Goal: Transaction & Acquisition: Purchase product/service

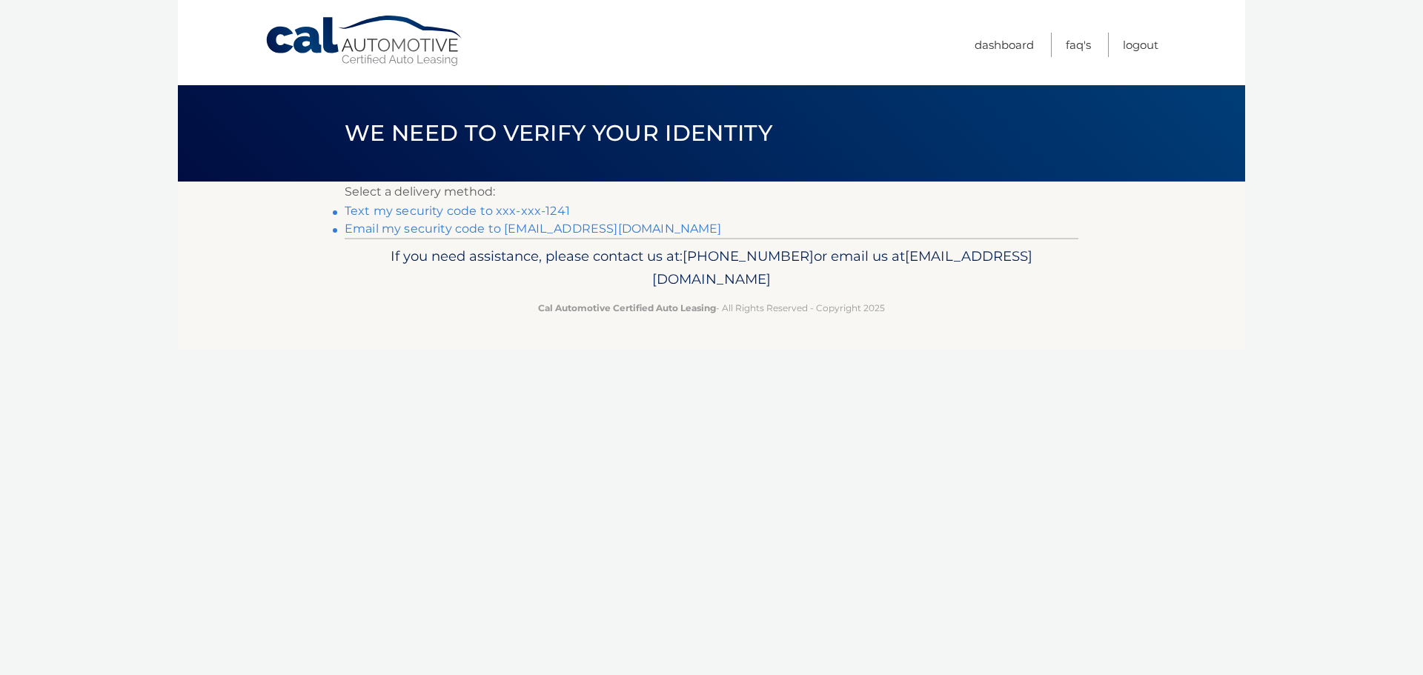
click at [474, 214] on link "Text my security code to xxx-xxx-1241" at bounding box center [457, 211] width 225 height 14
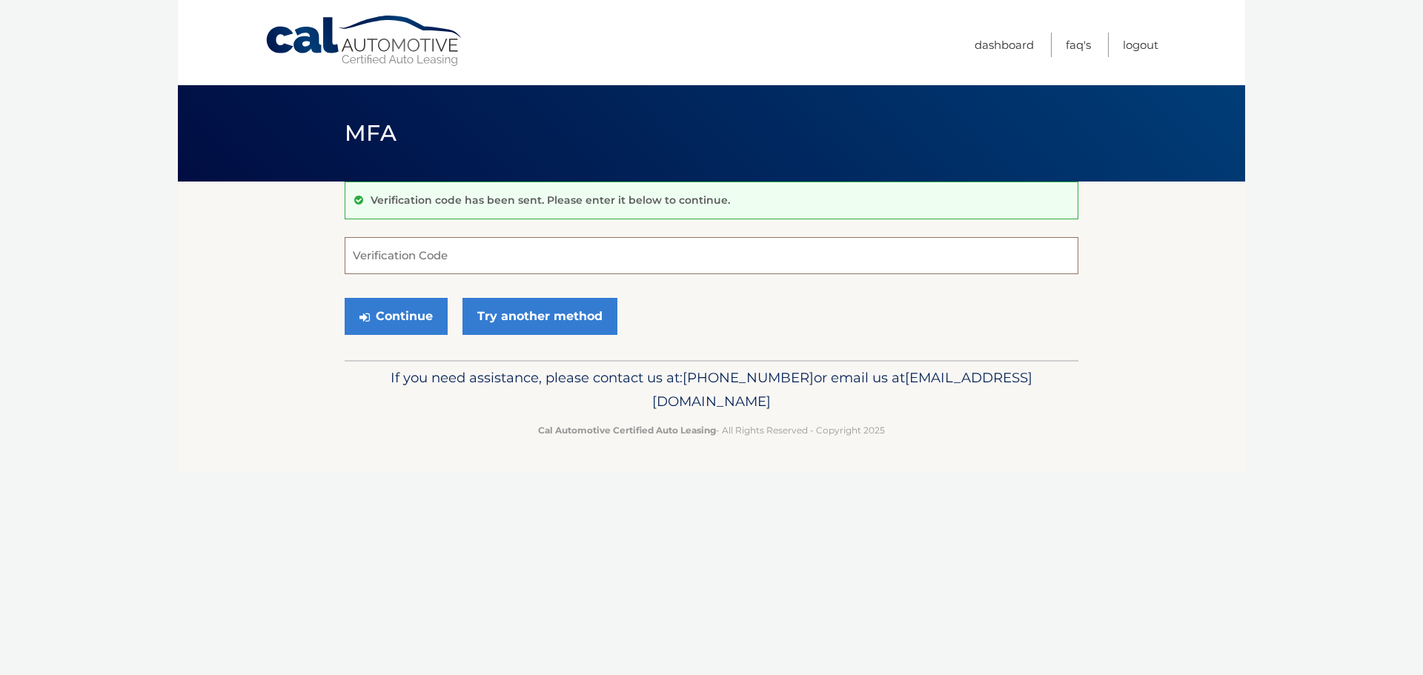
click at [440, 245] on input "Verification Code" at bounding box center [712, 255] width 734 height 37
type input "343701"
click at [345, 298] on button "Continue" at bounding box center [396, 316] width 103 height 37
click at [424, 317] on button "Continue" at bounding box center [396, 316] width 103 height 37
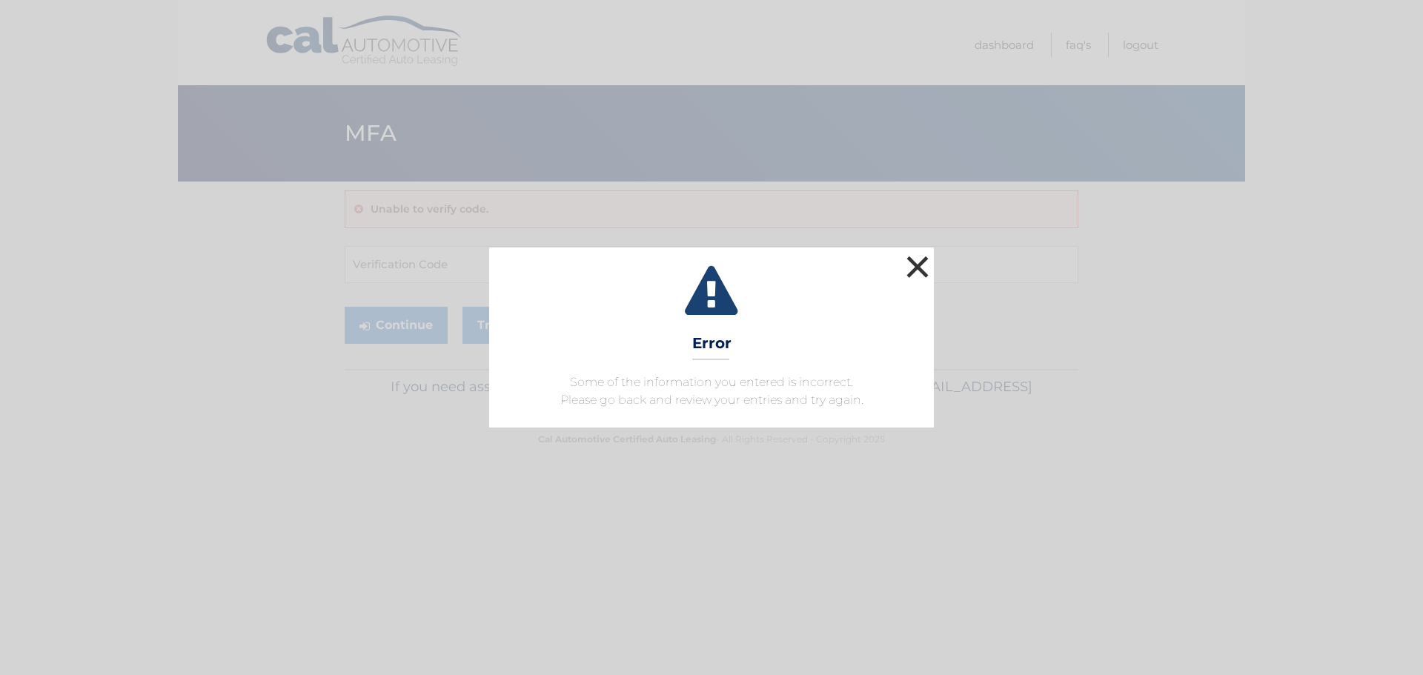
click at [928, 260] on button "×" at bounding box center [918, 267] width 30 height 30
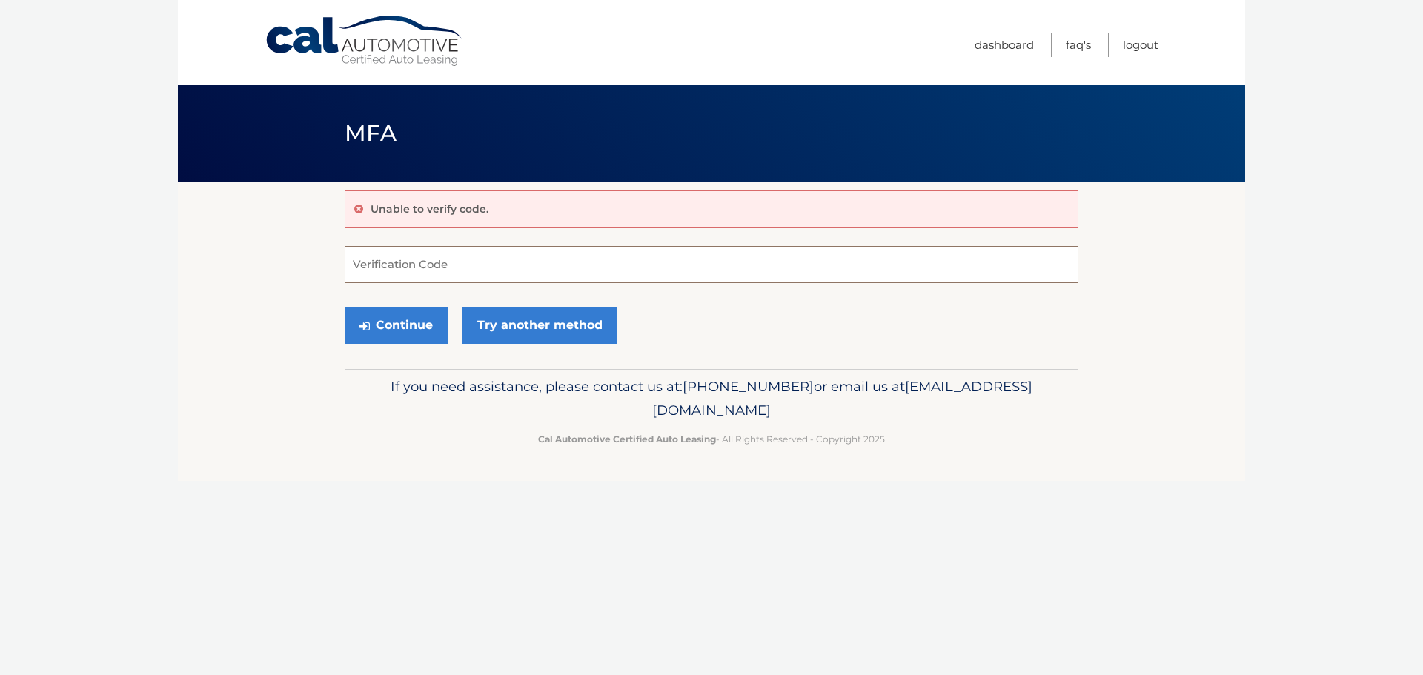
click at [455, 265] on input "Verification Code" at bounding box center [712, 264] width 734 height 37
type input "343701"
click at [419, 325] on button "Continue" at bounding box center [396, 325] width 103 height 37
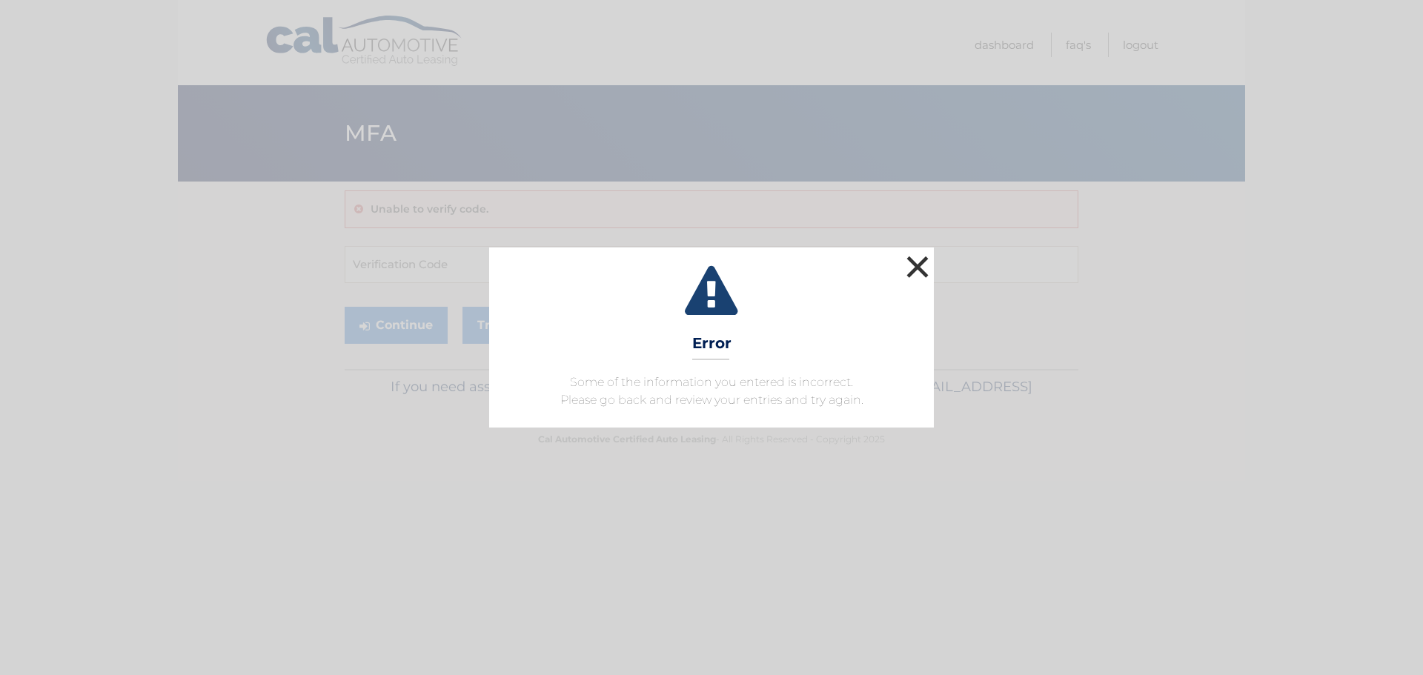
click at [928, 265] on button "×" at bounding box center [918, 267] width 30 height 30
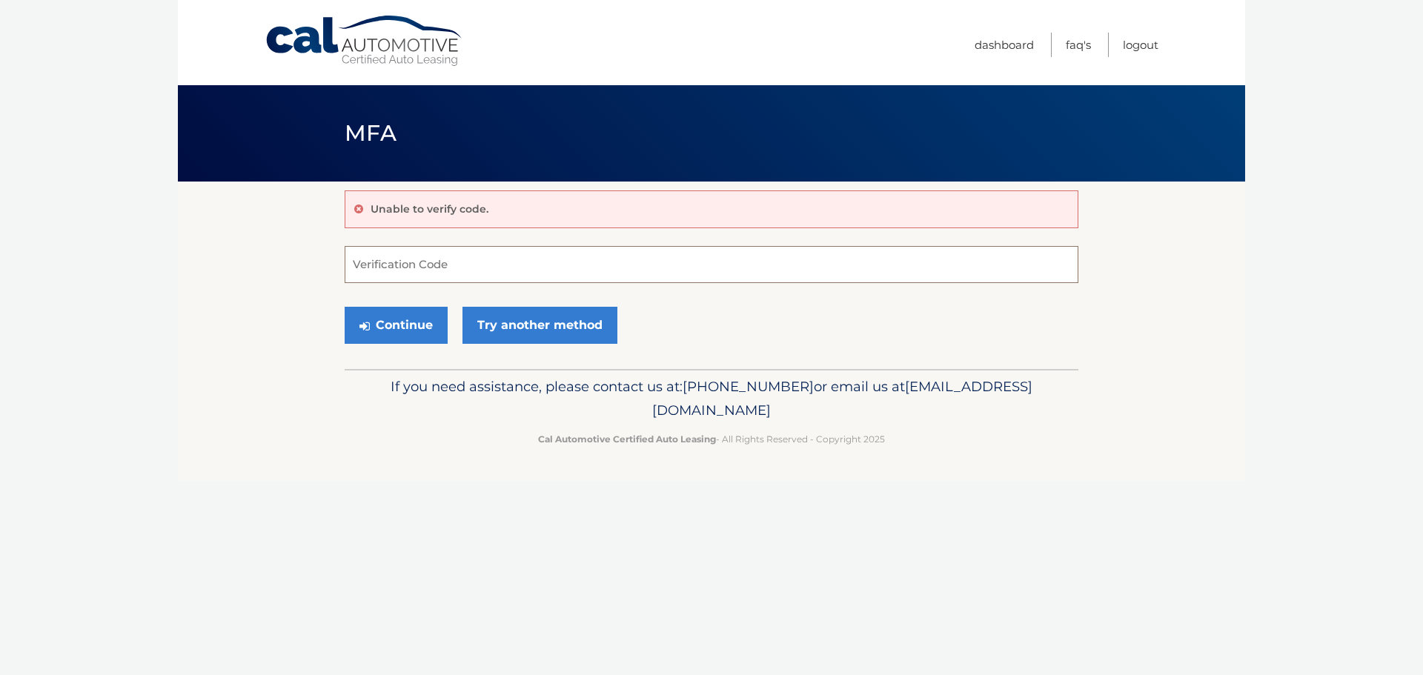
click at [473, 262] on input "Verification Code" at bounding box center [712, 264] width 734 height 37
type input "3"
type input "193058"
click at [422, 332] on button "Continue" at bounding box center [396, 325] width 103 height 37
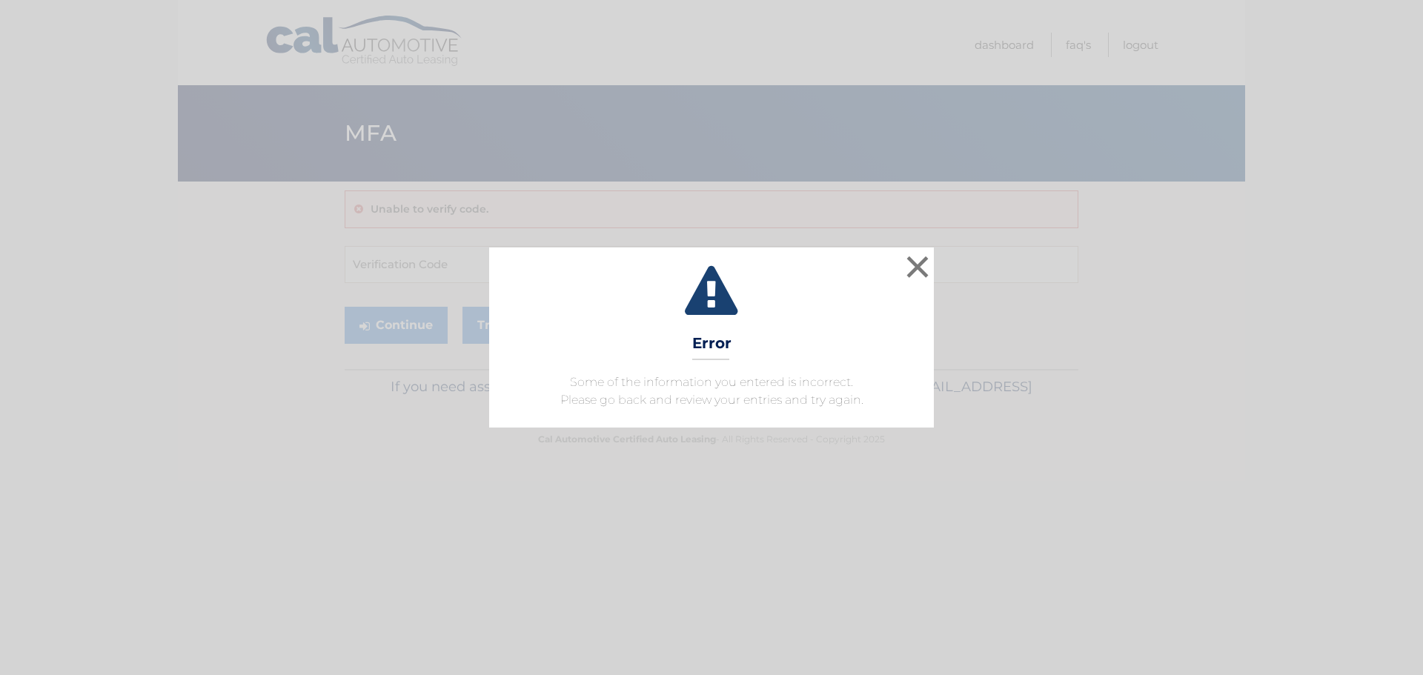
click at [935, 256] on div "× Error Some of the information you entered is incorrect. Please go back and re…" at bounding box center [711, 336] width 1411 height 179
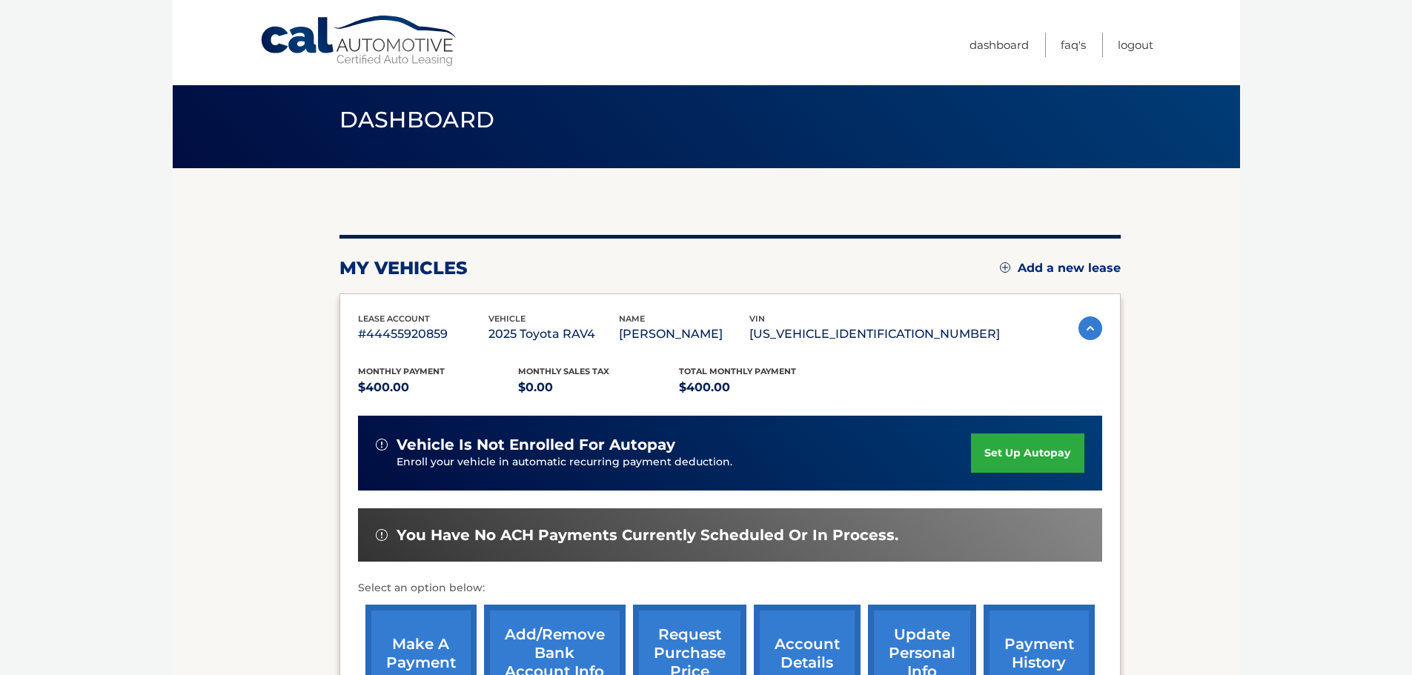
scroll to position [222, 0]
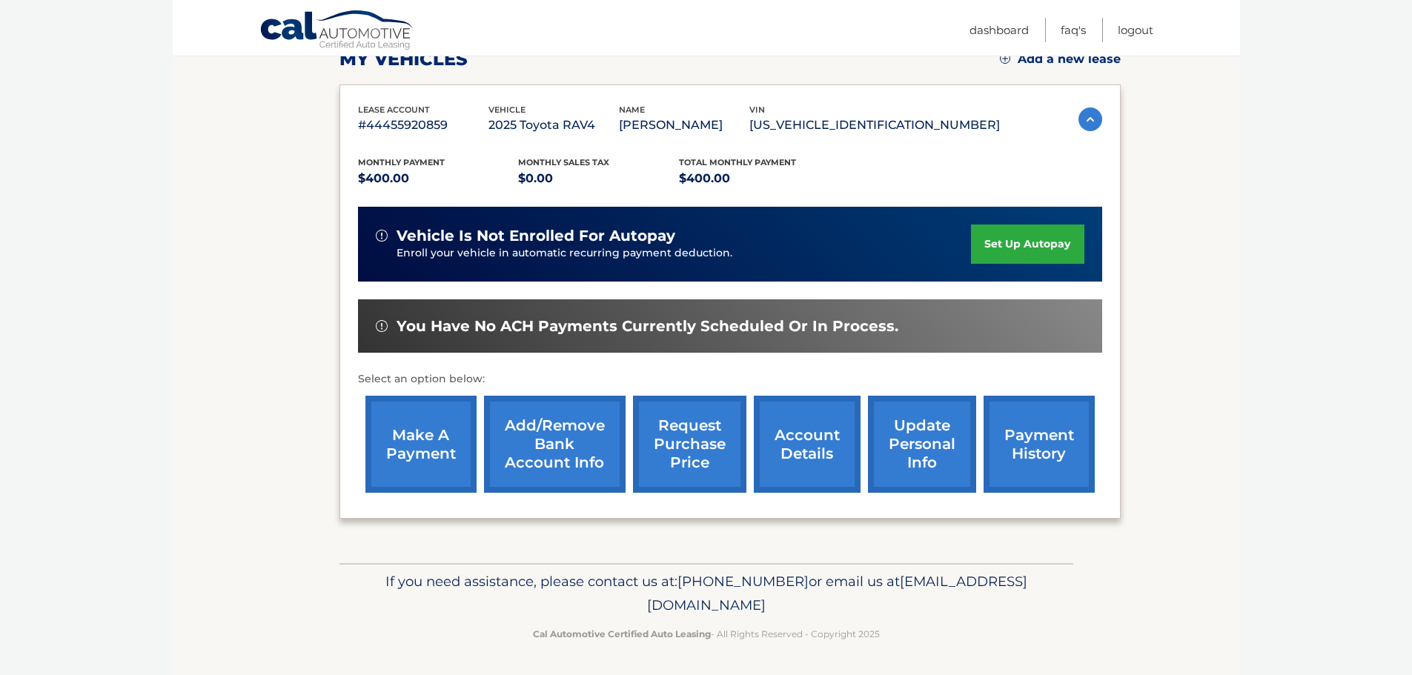
click at [428, 438] on link "make a payment" at bounding box center [420, 444] width 111 height 97
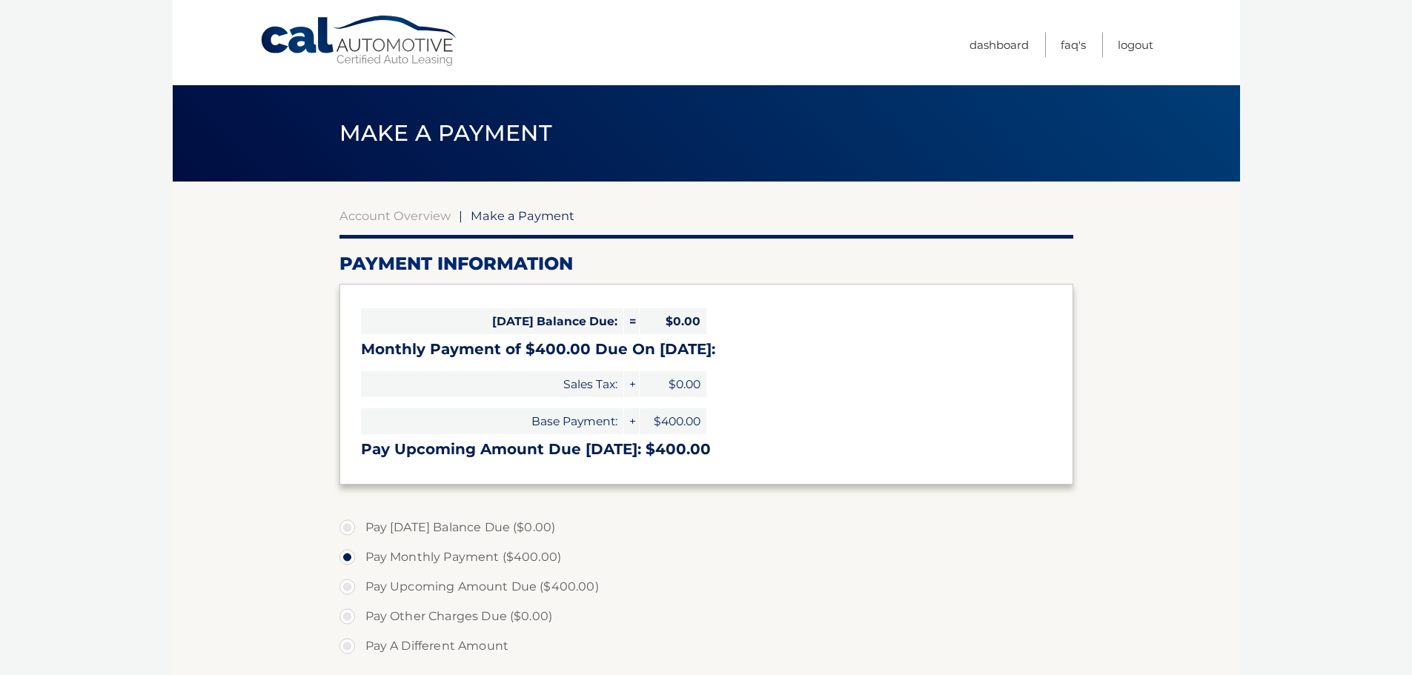
select select "MDRkYjFlZmQtZjgyOS00YTViLWE2YzItNWU0N2Q3MmIxZDFi"
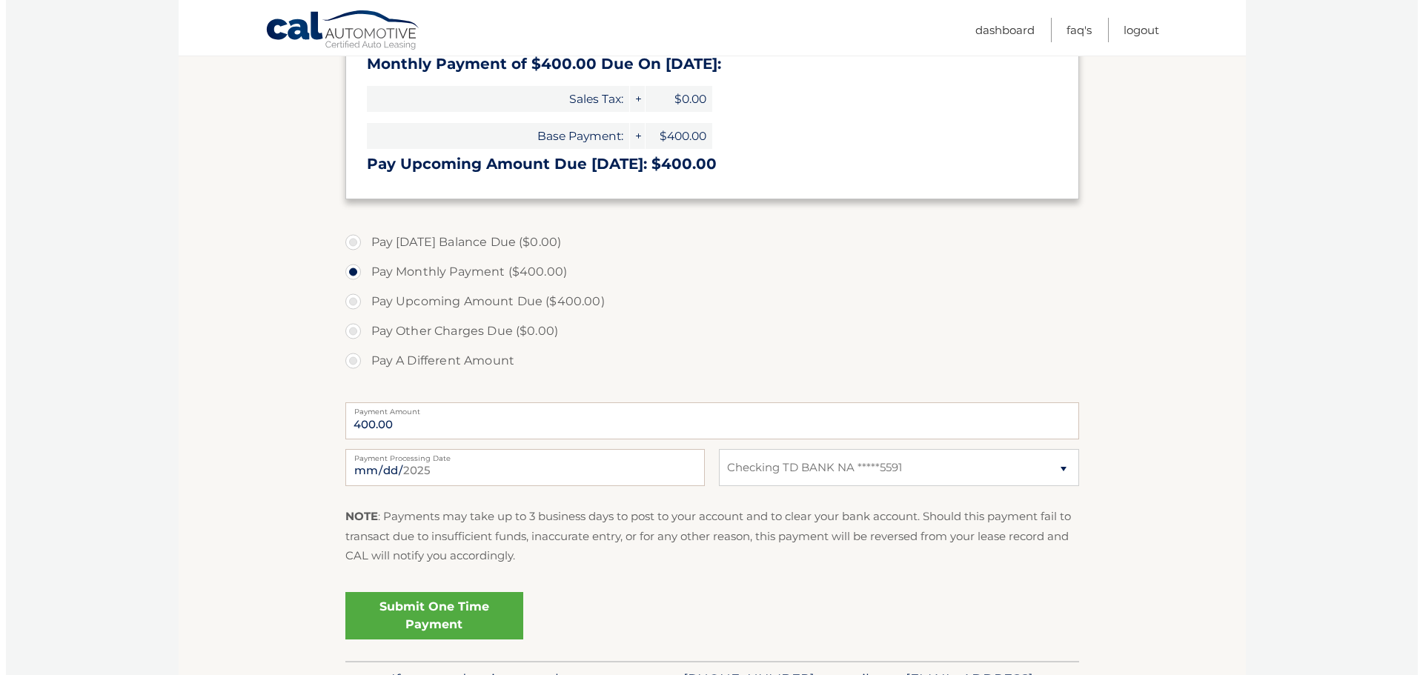
scroll to position [296, 0]
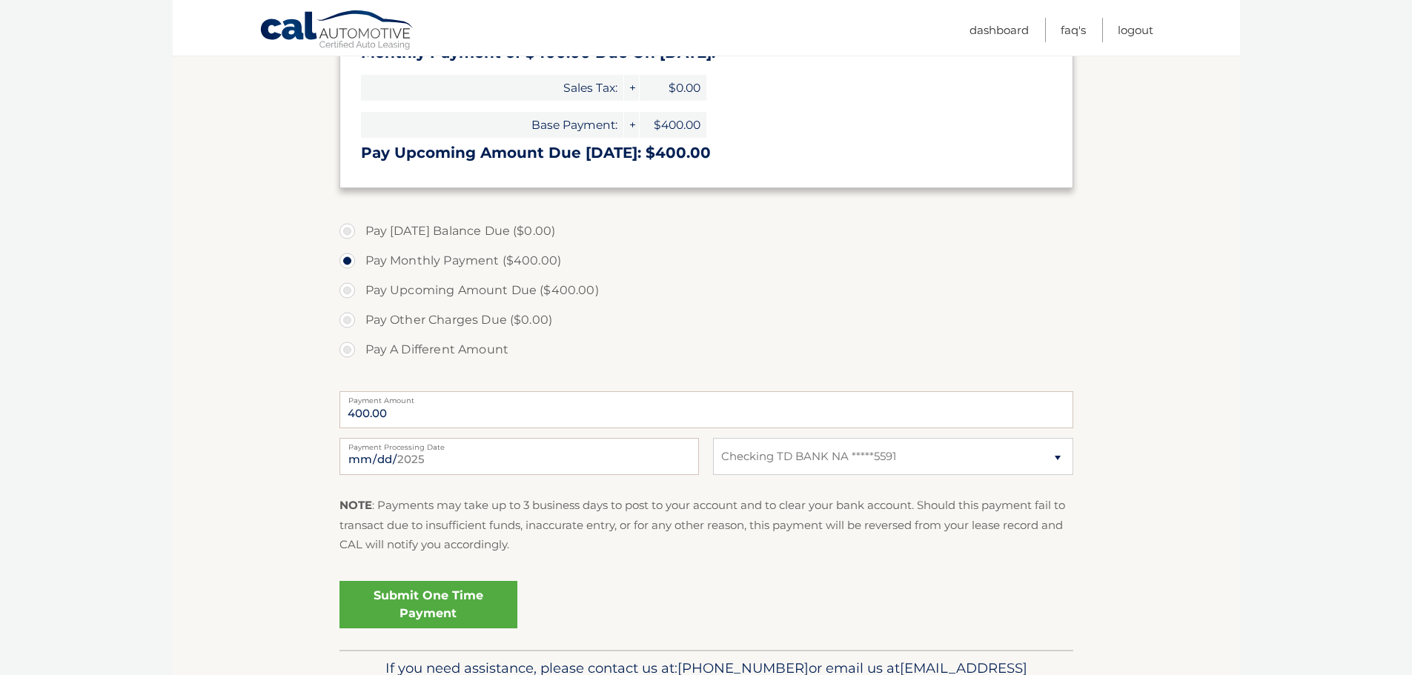
click at [391, 285] on label "Pay Upcoming Amount Due ($400.00)" at bounding box center [706, 291] width 734 height 30
click at [360, 285] on input "Pay Upcoming Amount Due ($400.00)" at bounding box center [352, 288] width 15 height 24
radio input "true"
click at [348, 261] on label "Pay Monthly Payment ($400.00)" at bounding box center [706, 261] width 734 height 30
click at [348, 261] on input "Pay Monthly Payment ($400.00)" at bounding box center [352, 258] width 15 height 24
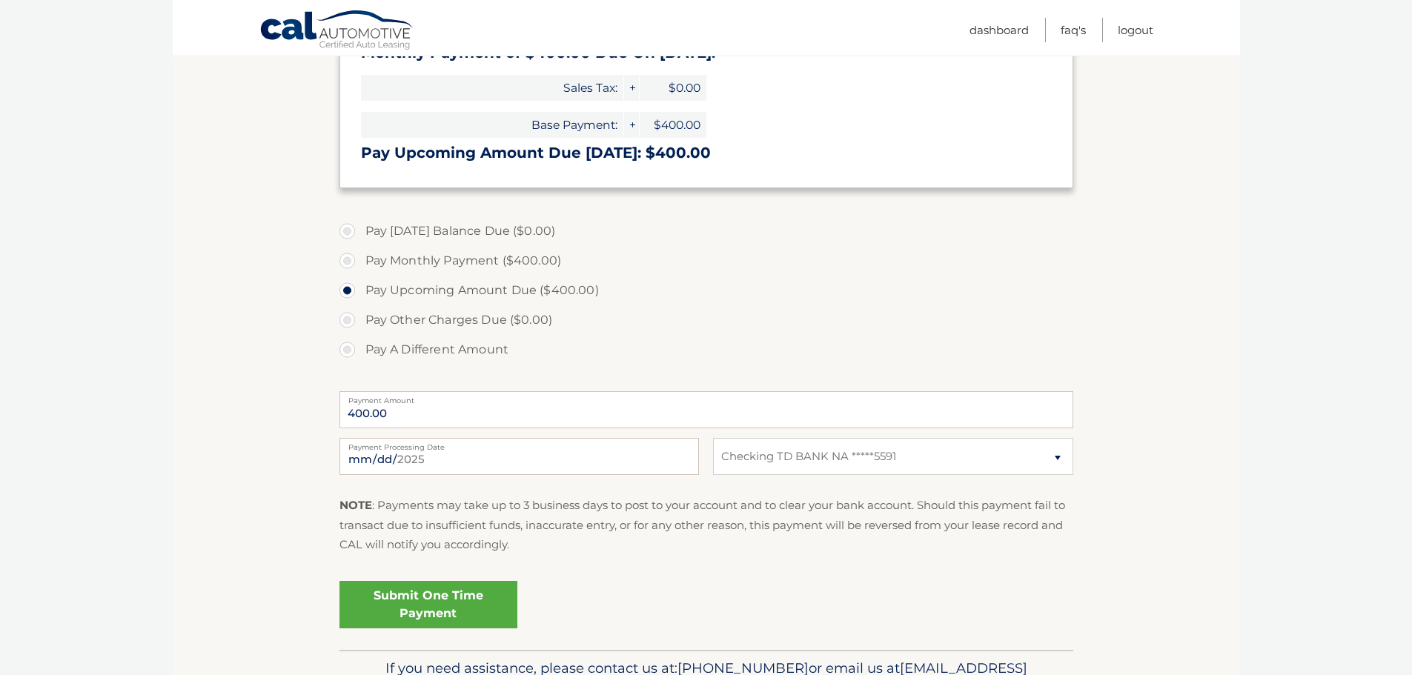
radio input "true"
click at [433, 600] on link "Submit One Time Payment" at bounding box center [428, 604] width 178 height 47
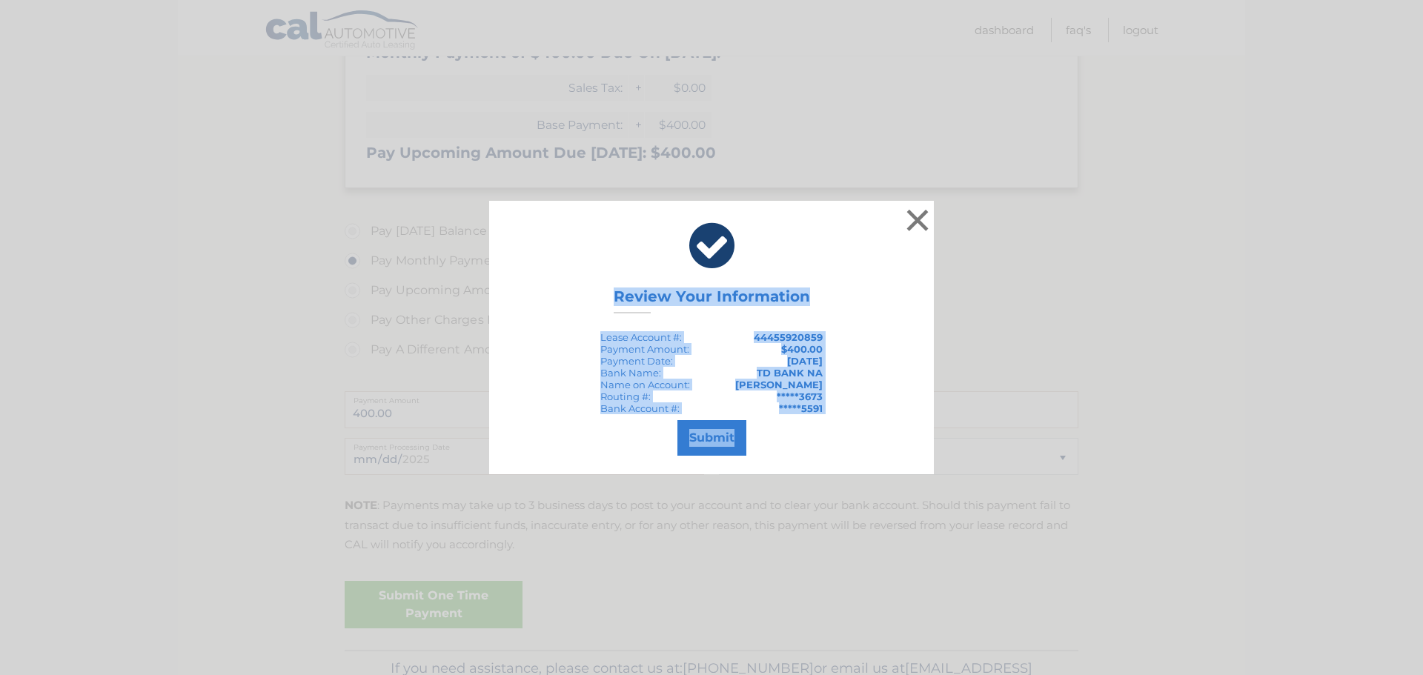
drag, startPoint x: 599, startPoint y: 236, endPoint x: 854, endPoint y: 442, distance: 327.7
click at [854, 442] on div "× Review Your Information Lease Account #: 44455920859 Payment Amount: $400.00 …" at bounding box center [711, 337] width 445 height 273
click at [721, 437] on button "Submit" at bounding box center [711, 438] width 69 height 36
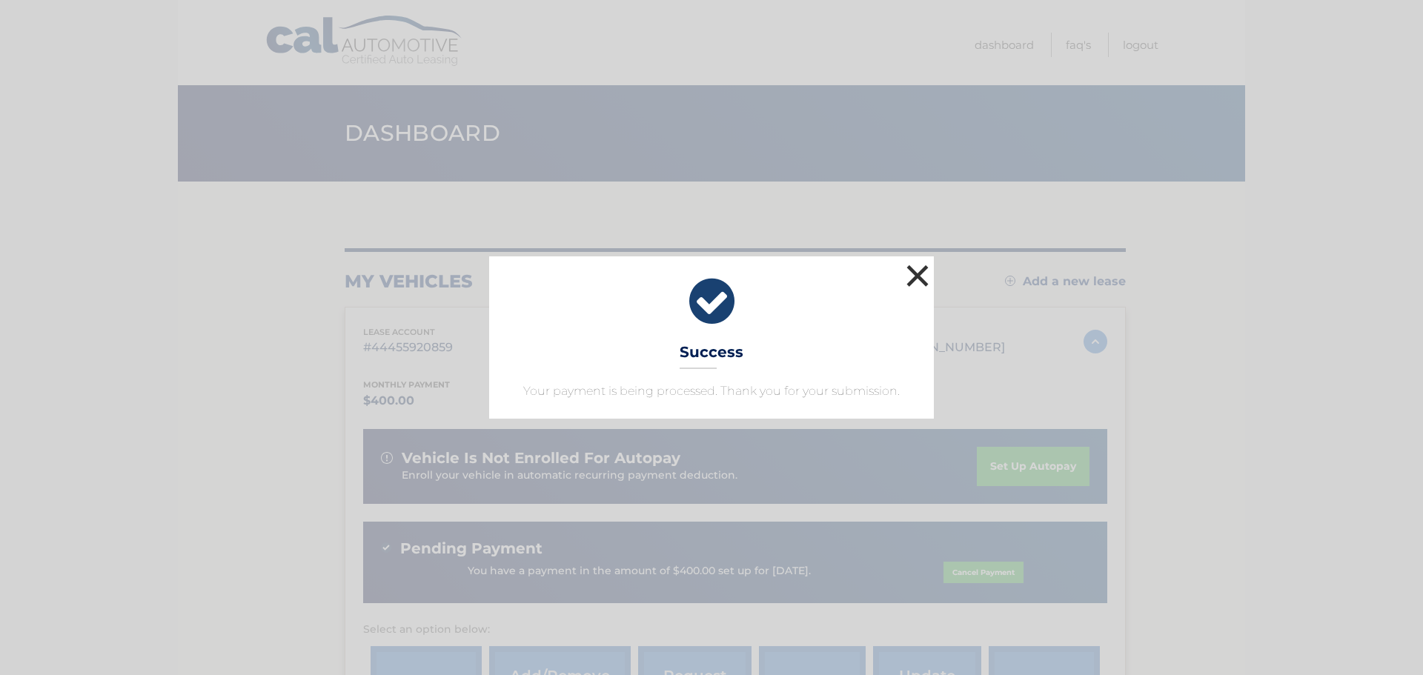
click at [920, 276] on button "×" at bounding box center [918, 276] width 30 height 30
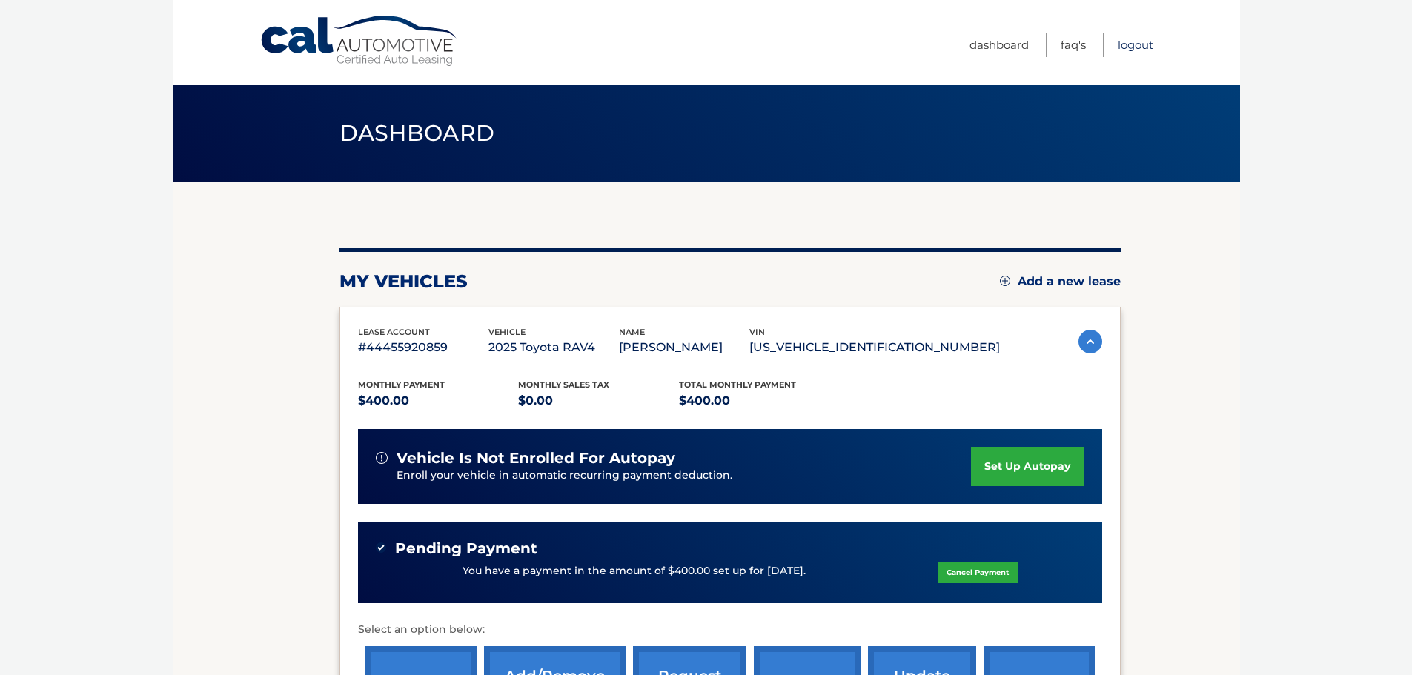
click at [1129, 44] on link "Logout" at bounding box center [1135, 45] width 36 height 24
